Goal: Transaction & Acquisition: Purchase product/service

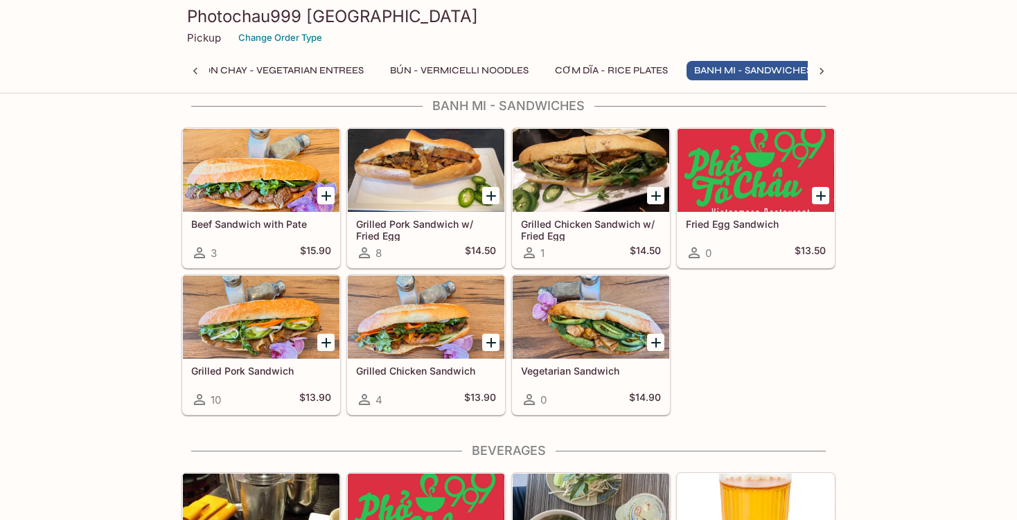
scroll to position [0, 367]
click at [330, 335] on icon "Add Grilled Pork Sandwich" at bounding box center [326, 343] width 17 height 17
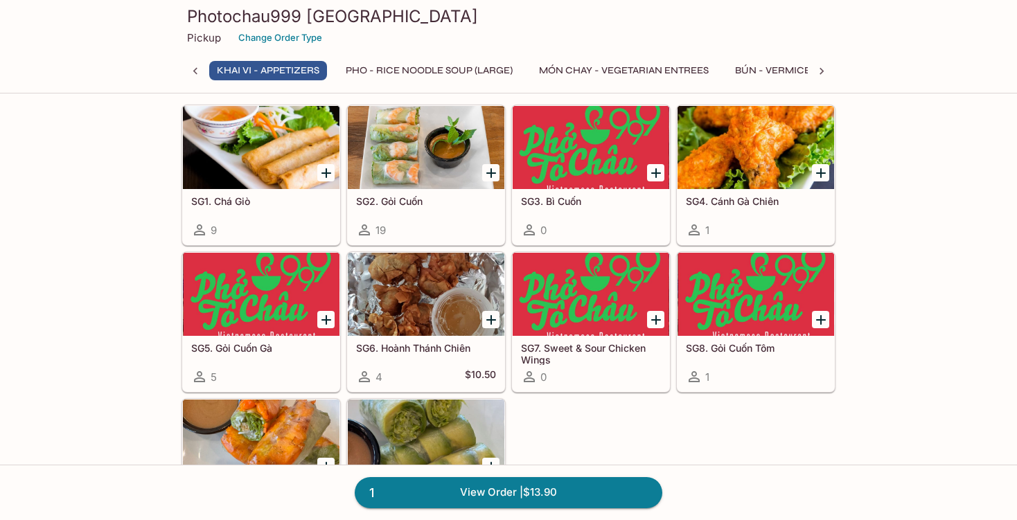
scroll to position [0, 0]
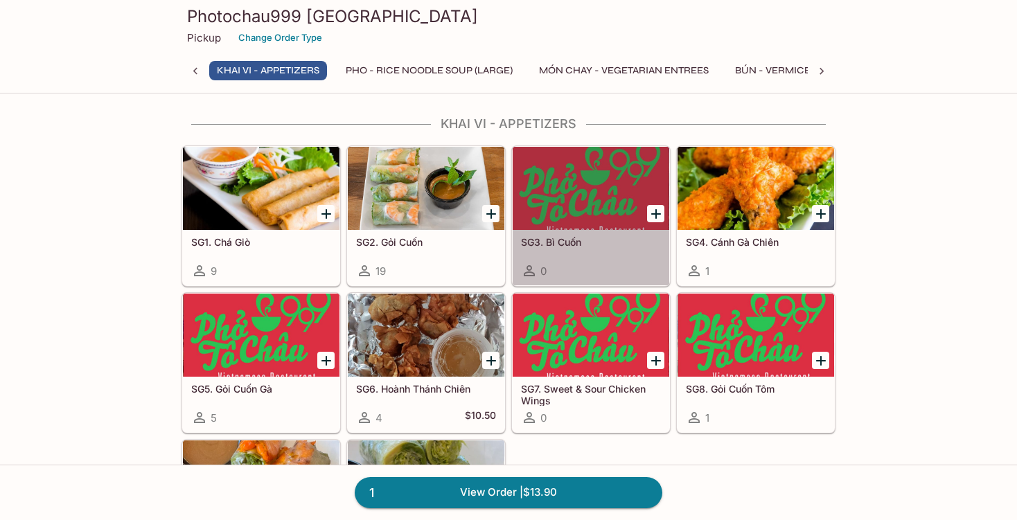
click at [574, 239] on h5 "SG3. Bì Cuốn" at bounding box center [591, 242] width 140 height 12
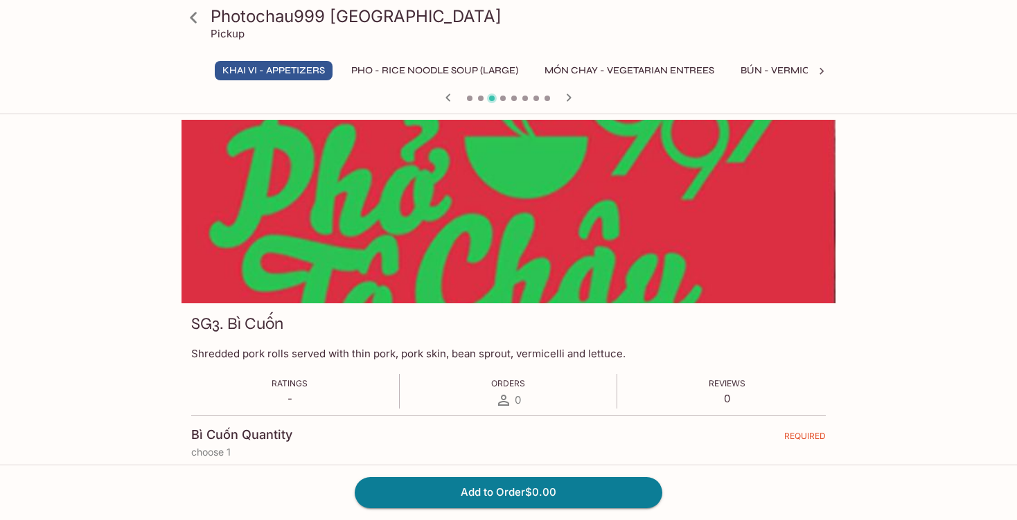
click at [194, 17] on icon at bounding box center [193, 18] width 24 height 24
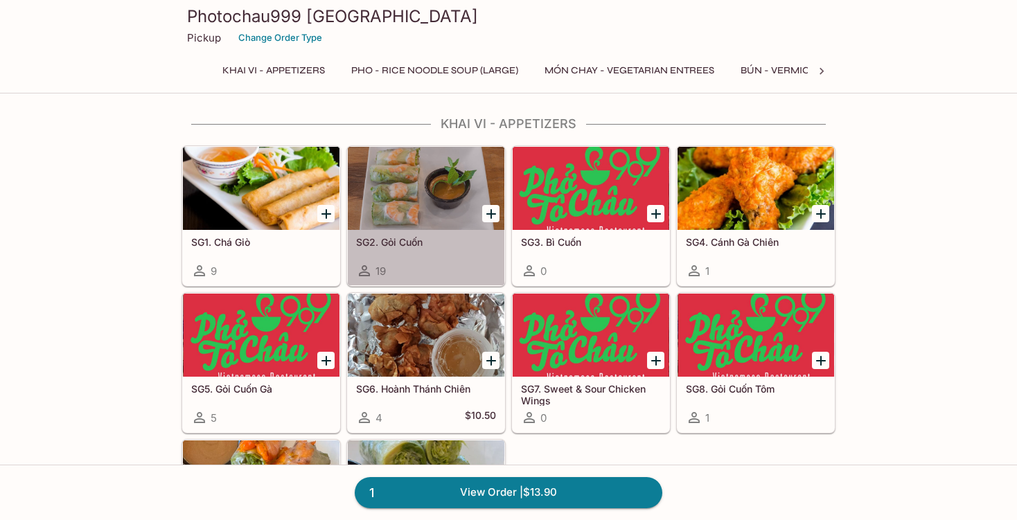
click at [420, 240] on h5 "SG2. Gỏi Cuốn" at bounding box center [426, 242] width 140 height 12
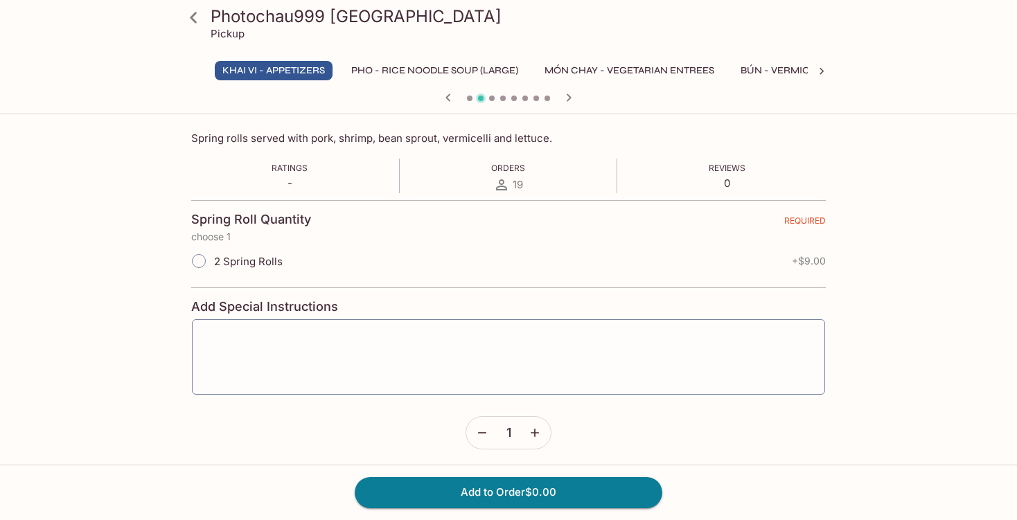
scroll to position [219, 0]
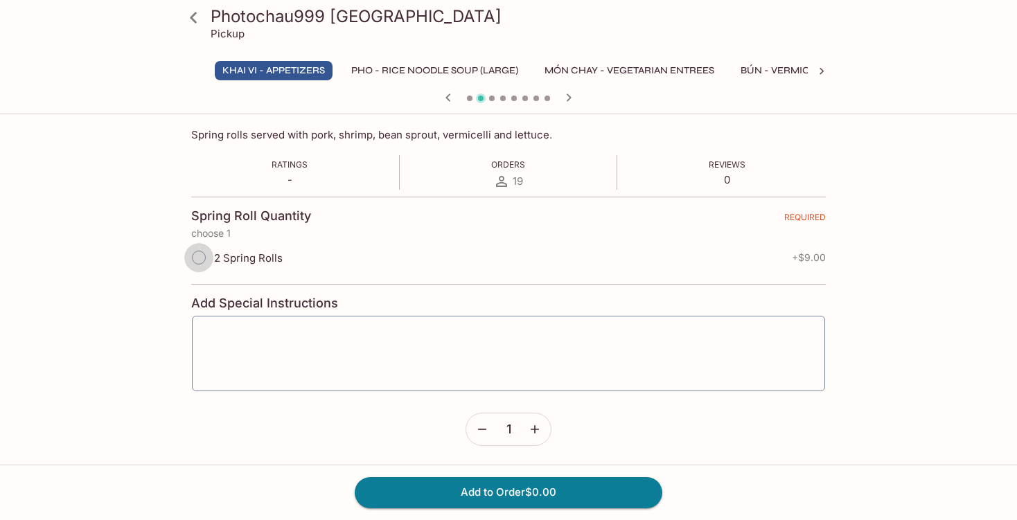
click at [193, 257] on input "2 Spring Rolls" at bounding box center [198, 257] width 29 height 29
radio input "true"
click at [556, 492] on button "Add to Order $9.00" at bounding box center [509, 492] width 308 height 30
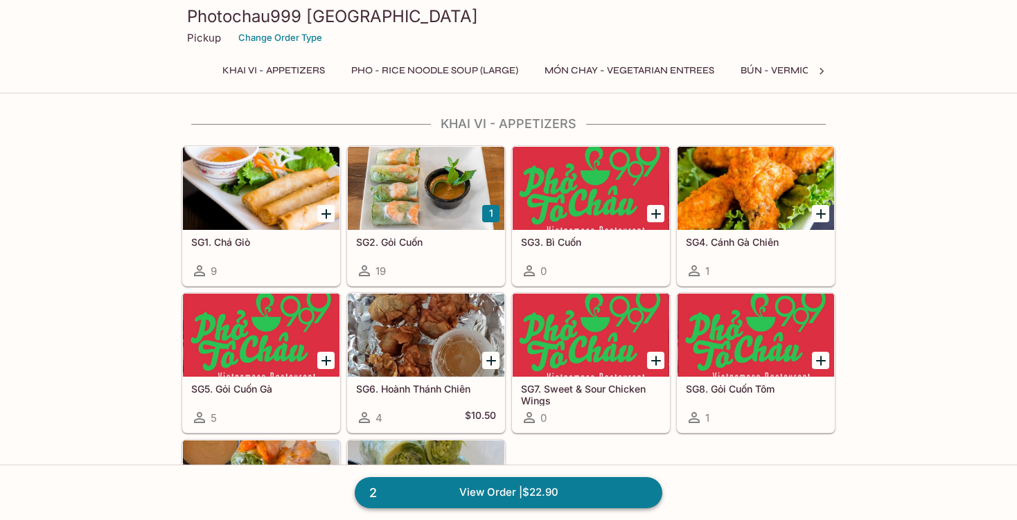
click at [553, 497] on link "2 View Order | $22.90" at bounding box center [509, 492] width 308 height 30
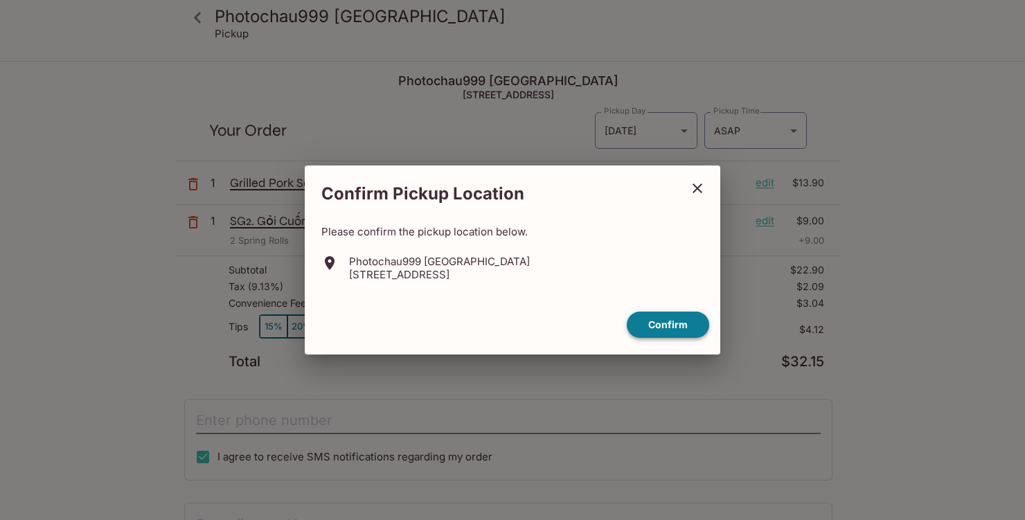
click at [691, 330] on button "Confirm" at bounding box center [668, 325] width 82 height 27
